Goal: Communication & Community: Answer question/provide support

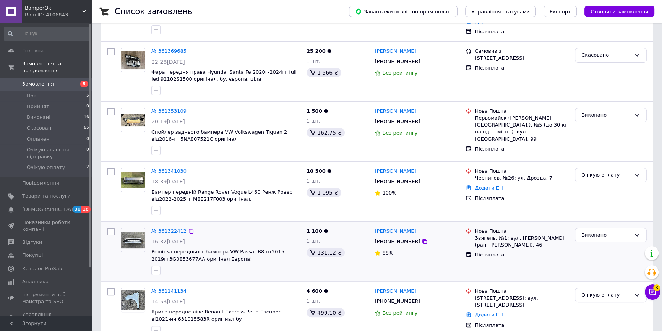
scroll to position [174, 0]
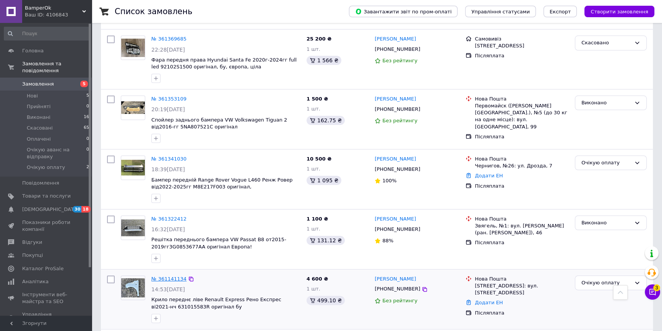
click at [159, 277] on link "№ 361141134" at bounding box center [168, 279] width 35 height 6
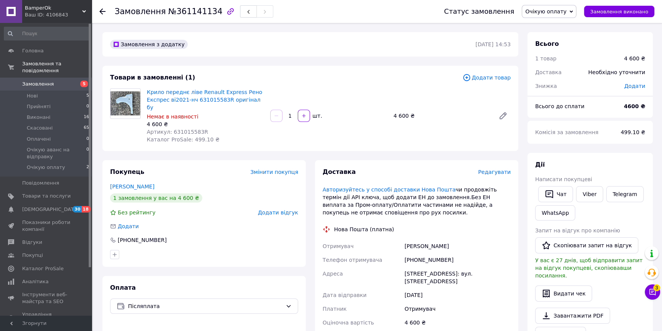
click at [573, 11] on icon at bounding box center [570, 11] width 3 height 3
click at [396, 79] on div "Товари в замовленні (1)" at bounding box center [286, 77] width 352 height 9
click at [39, 81] on span "Замовлення" at bounding box center [38, 84] width 32 height 7
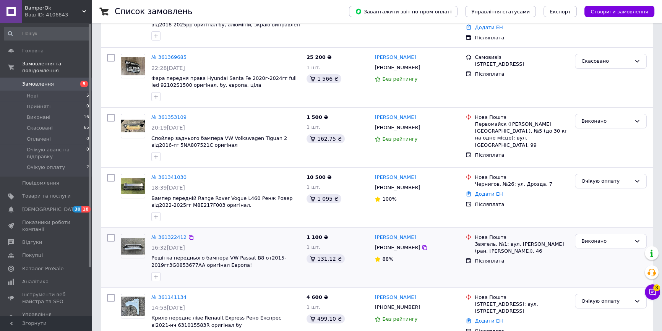
scroll to position [208, 0]
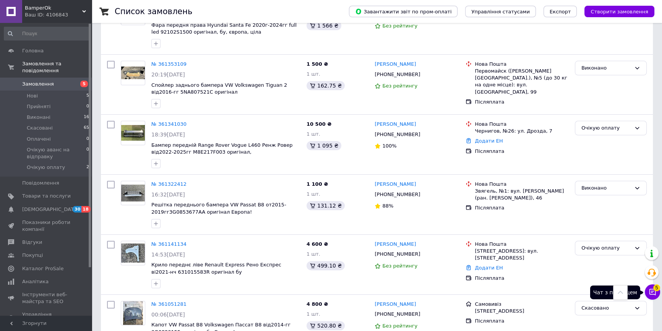
click at [652, 295] on icon at bounding box center [653, 292] width 8 height 8
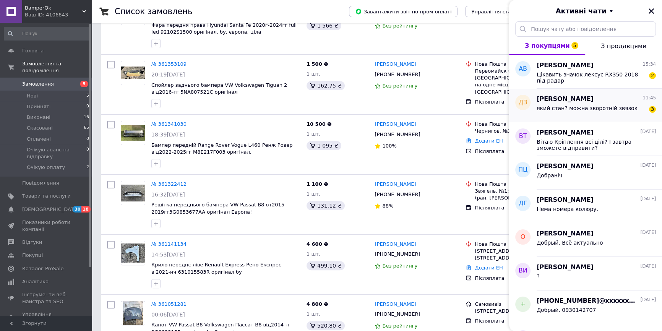
click at [583, 106] on span "який стан? можна зворотній звязок" at bounding box center [587, 108] width 101 height 6
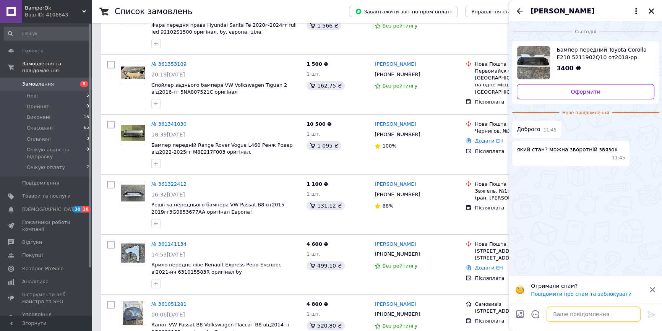
click at [576, 320] on textarea at bounding box center [594, 314] width 94 height 15
type textarea "0930142707 стан як на фото"
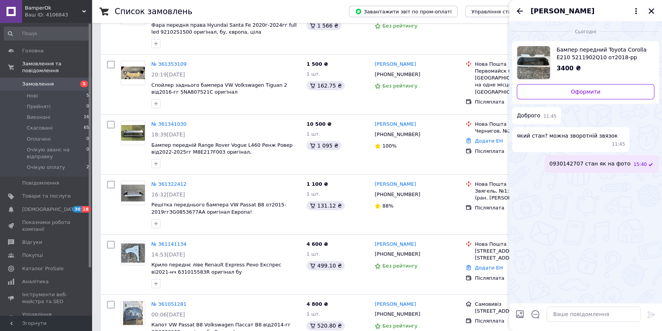
click at [651, 11] on icon "Закрити" at bounding box center [651, 11] width 7 height 7
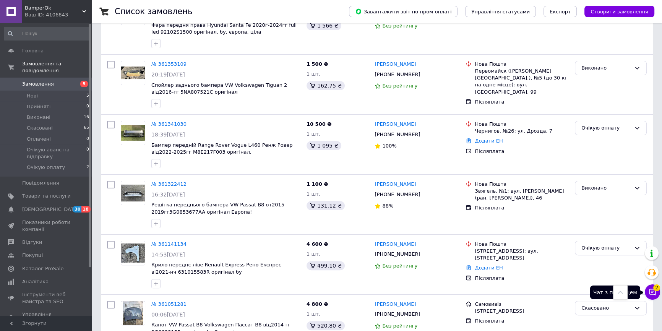
click at [653, 294] on icon at bounding box center [652, 292] width 6 height 6
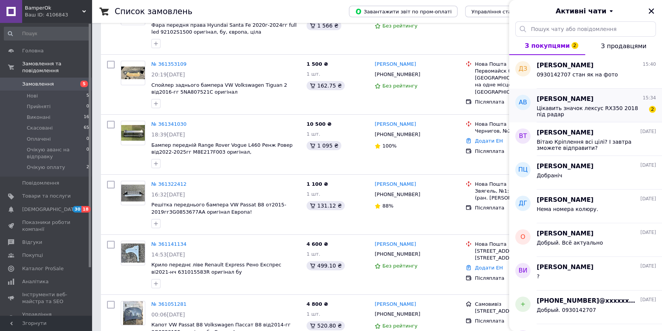
click at [594, 103] on span "[PERSON_NAME]" at bounding box center [565, 99] width 57 height 9
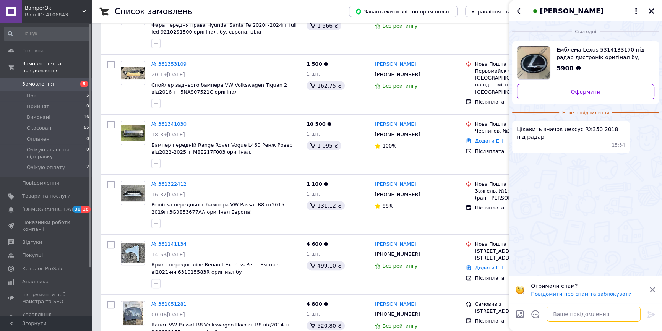
click at [565, 312] on textarea at bounding box center [594, 314] width 94 height 15
drag, startPoint x: 544, startPoint y: 314, endPoint x: 559, endPoint y: 314, distance: 14.9
click at [559, 314] on textarea "перівте по номеру" at bounding box center [585, 314] width 109 height 15
click at [550, 314] on textarea "перівте по номеру" at bounding box center [585, 314] width 109 height 15
drag, startPoint x: 551, startPoint y: 314, endPoint x: 596, endPoint y: 246, distance: 81.5
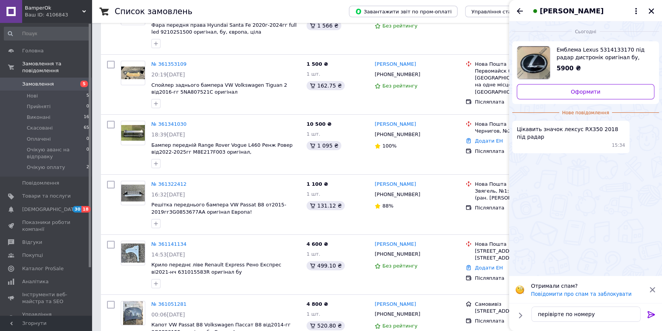
click at [596, 246] on div "Сьогодні Емблема Lexus 5314133170 під радар дистронік оригінал бу, ціла 5900 ₴ …" at bounding box center [585, 148] width 153 height 255
click at [547, 313] on textarea "перівірте по номеру" at bounding box center [585, 314] width 109 height 15
click at [592, 314] on textarea "дивиться номер ,якщотакий по номеру" at bounding box center [585, 314] width 109 height 15
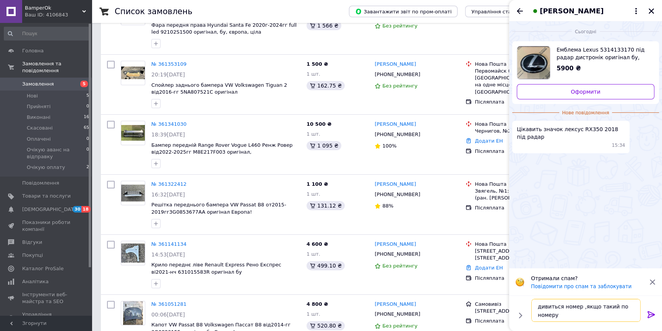
drag, startPoint x: 584, startPoint y: 306, endPoint x: 605, endPoint y: 307, distance: 21.1
click at [605, 307] on textarea "дивиться номер ,якщо такий по номеру" at bounding box center [585, 310] width 109 height 23
click at [610, 305] on textarea "дивиться номер ,якщо такий по номеру" at bounding box center [585, 310] width 109 height 23
drag, startPoint x: 538, startPoint y: 314, endPoint x: 580, endPoint y: 314, distance: 41.7
click at [580, 314] on textarea "дивиться номер ,якщо такий як унас по номеру" at bounding box center [585, 310] width 109 height 23
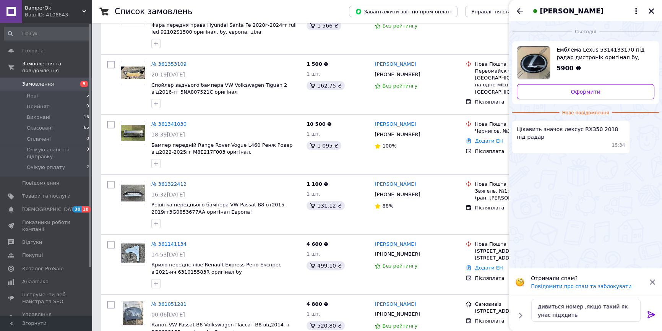
click at [629, 277] on p "Отримали спам?" at bounding box center [588, 278] width 114 height 8
click at [547, 315] on textarea "дивиться номер ,якщо такий як унас підхдить" at bounding box center [585, 310] width 109 height 23
click at [602, 317] on textarea "дивиться номер ,якщо такий як унас підходить" at bounding box center [585, 310] width 109 height 23
click at [599, 48] on span "Емблема Lexus 5314133170 під радар дистронік оригінал бу, ціла" at bounding box center [602, 53] width 92 height 15
click at [582, 317] on textarea "дивиться номер ,якщо такий як унас підходить" at bounding box center [585, 310] width 109 height 23
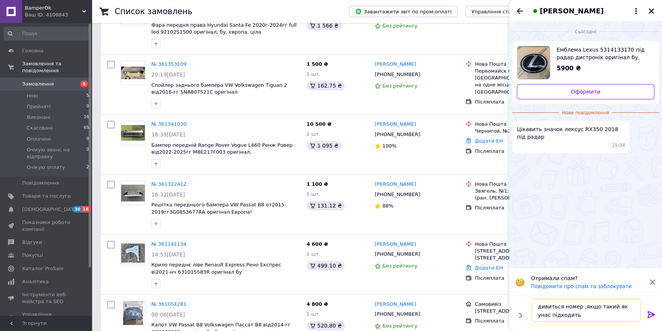
paste textarea "5314133170"
type textarea "дивиться номер ,якщо такий як унас підходить 5314133170"
click at [653, 315] on icon at bounding box center [650, 314] width 7 height 7
